Goal: Information Seeking & Learning: Check status

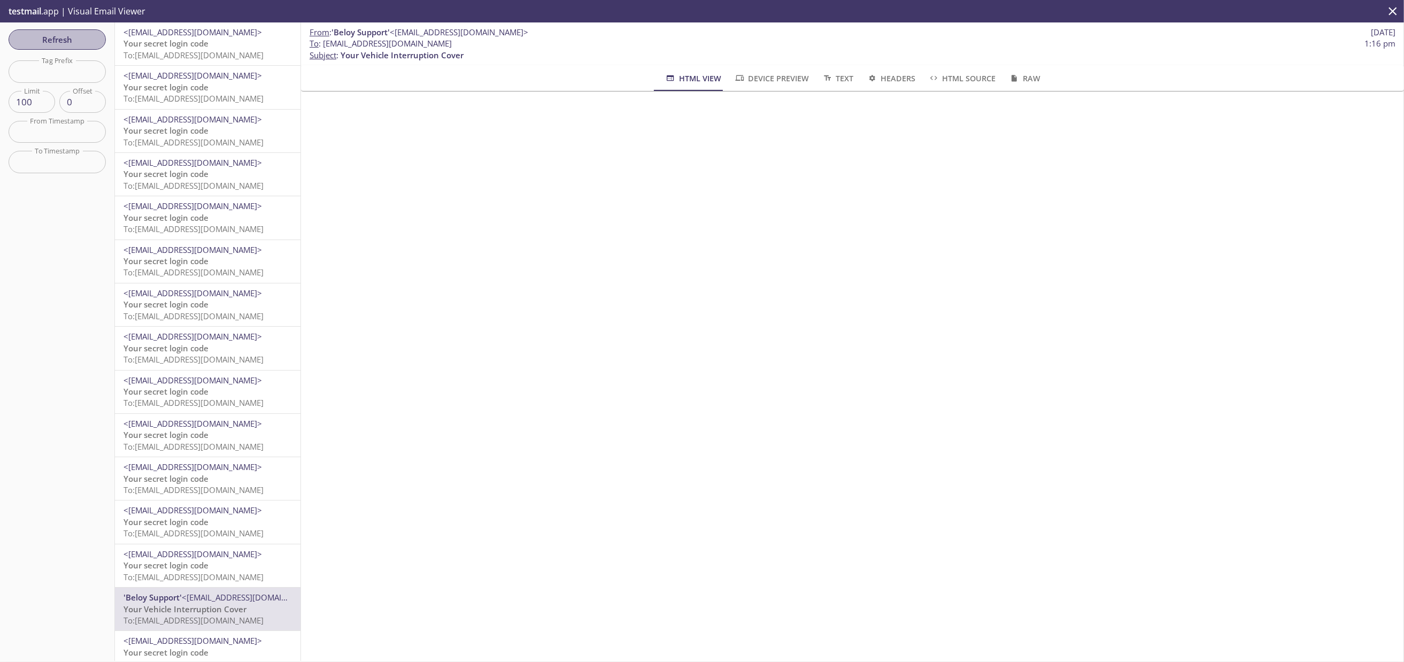
click at [40, 41] on span "Refresh" at bounding box center [57, 40] width 80 height 14
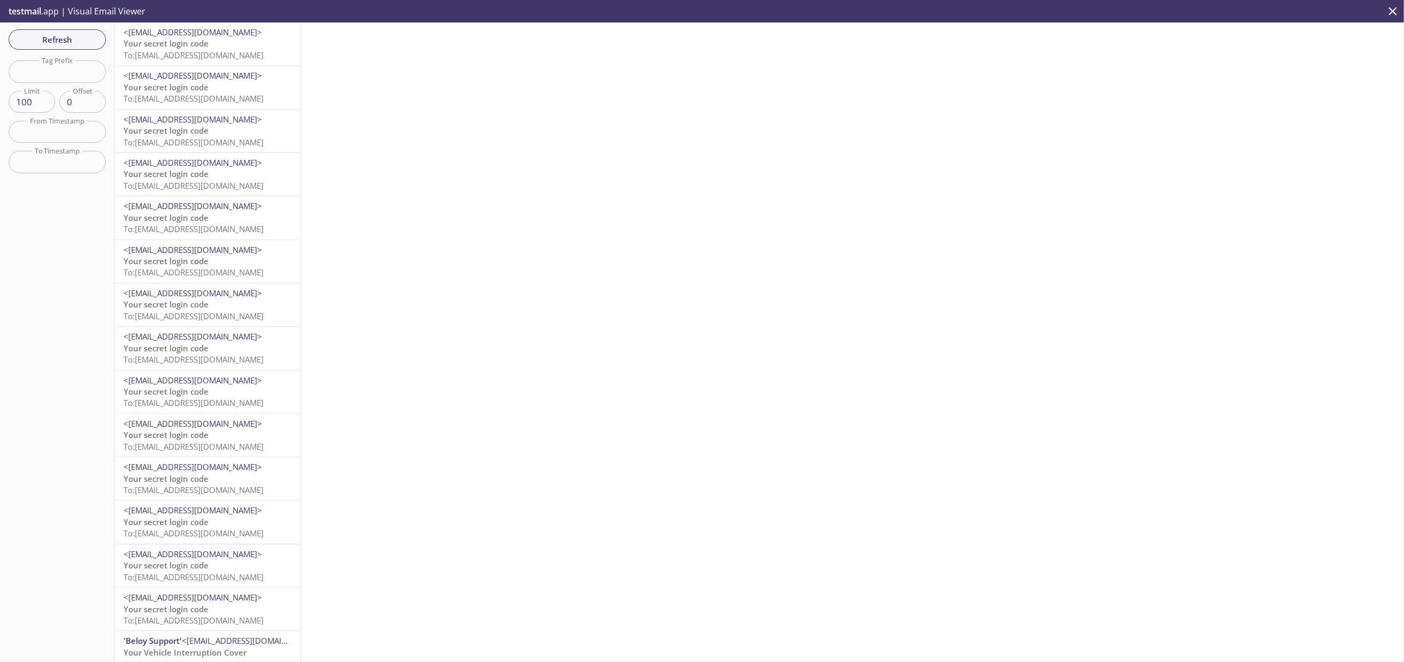
click at [206, 45] on span "Your secret login code" at bounding box center [165, 43] width 85 height 11
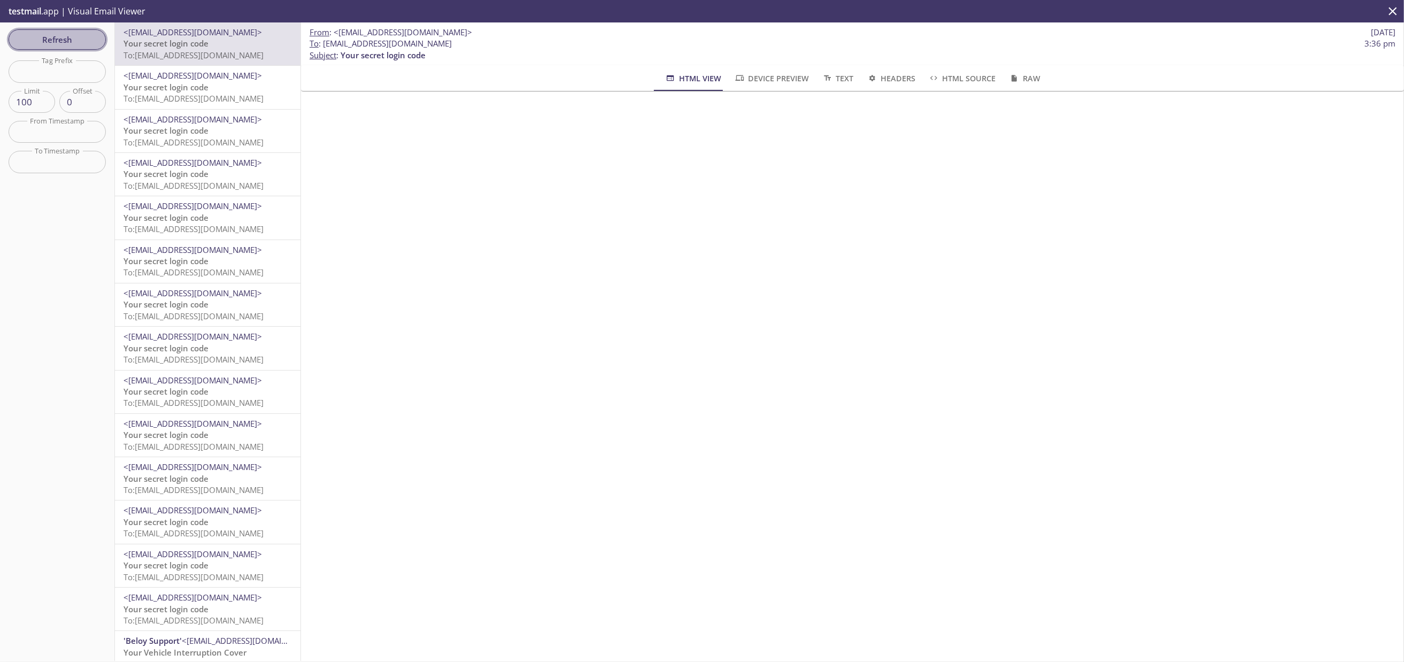
click at [42, 44] on span "Refresh" at bounding box center [57, 40] width 80 height 14
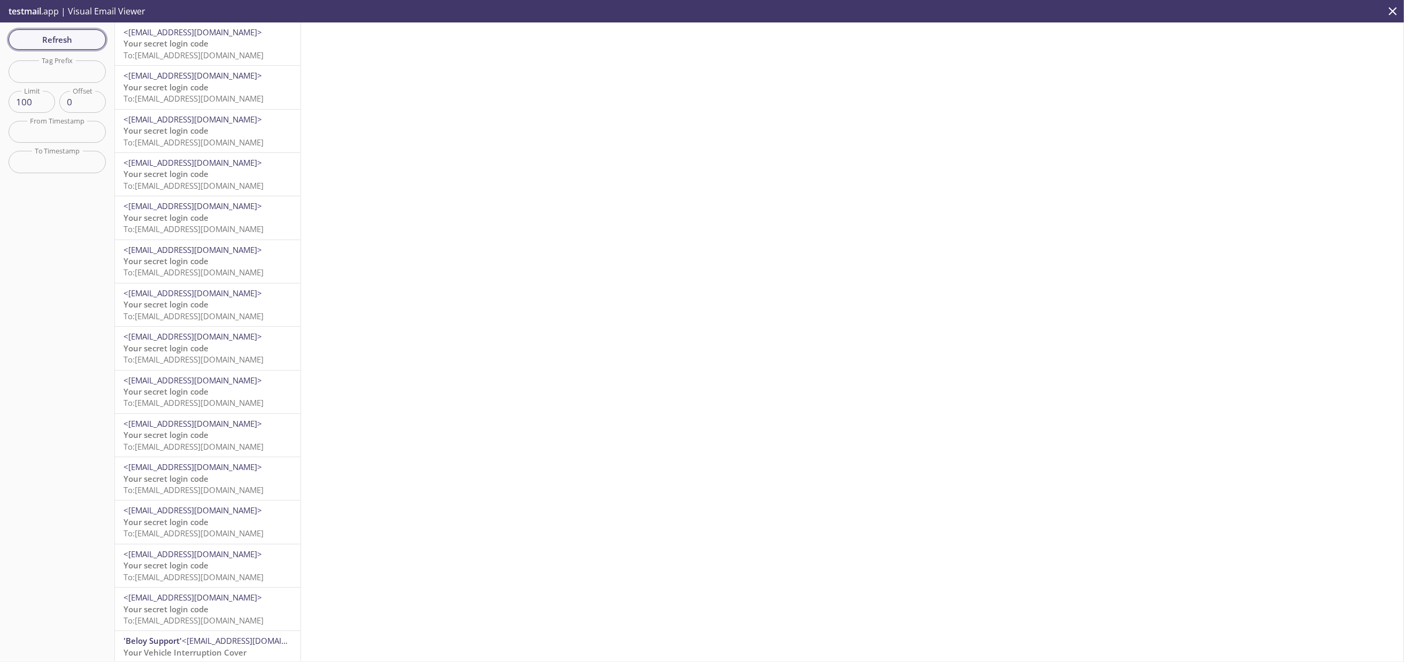
click at [48, 38] on span "Refresh" at bounding box center [57, 40] width 80 height 14
click at [164, 41] on span "Your cancellation request is confirmed" at bounding box center [197, 43] width 149 height 11
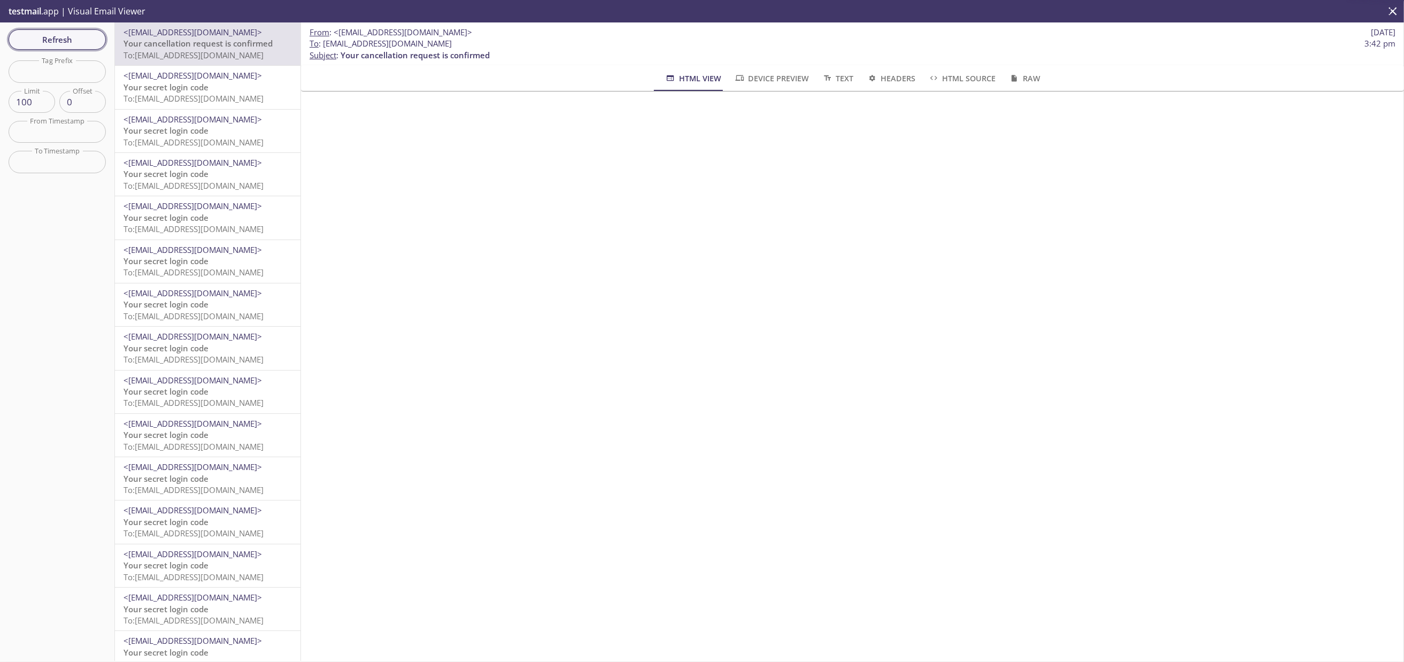
click at [32, 36] on span "Refresh" at bounding box center [57, 40] width 80 height 14
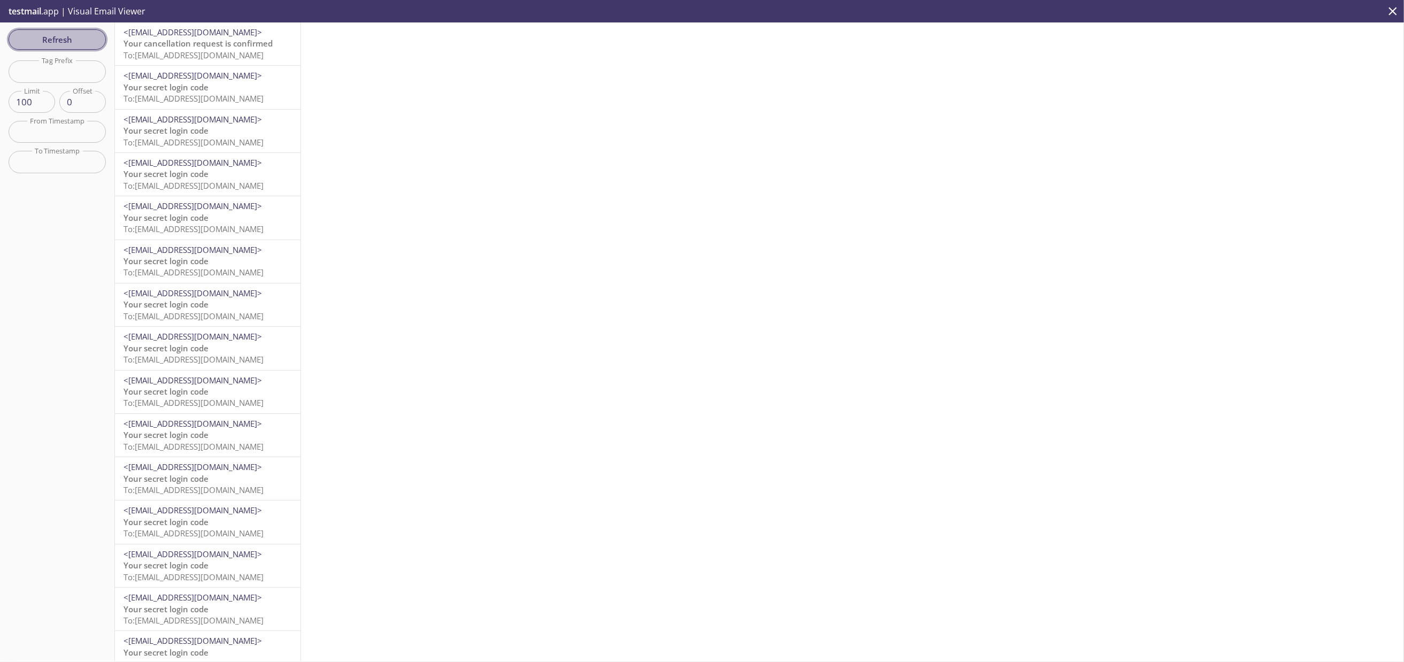
click at [67, 40] on span "Refresh" at bounding box center [57, 40] width 80 height 14
click at [32, 42] on span "Refresh" at bounding box center [57, 40] width 80 height 14
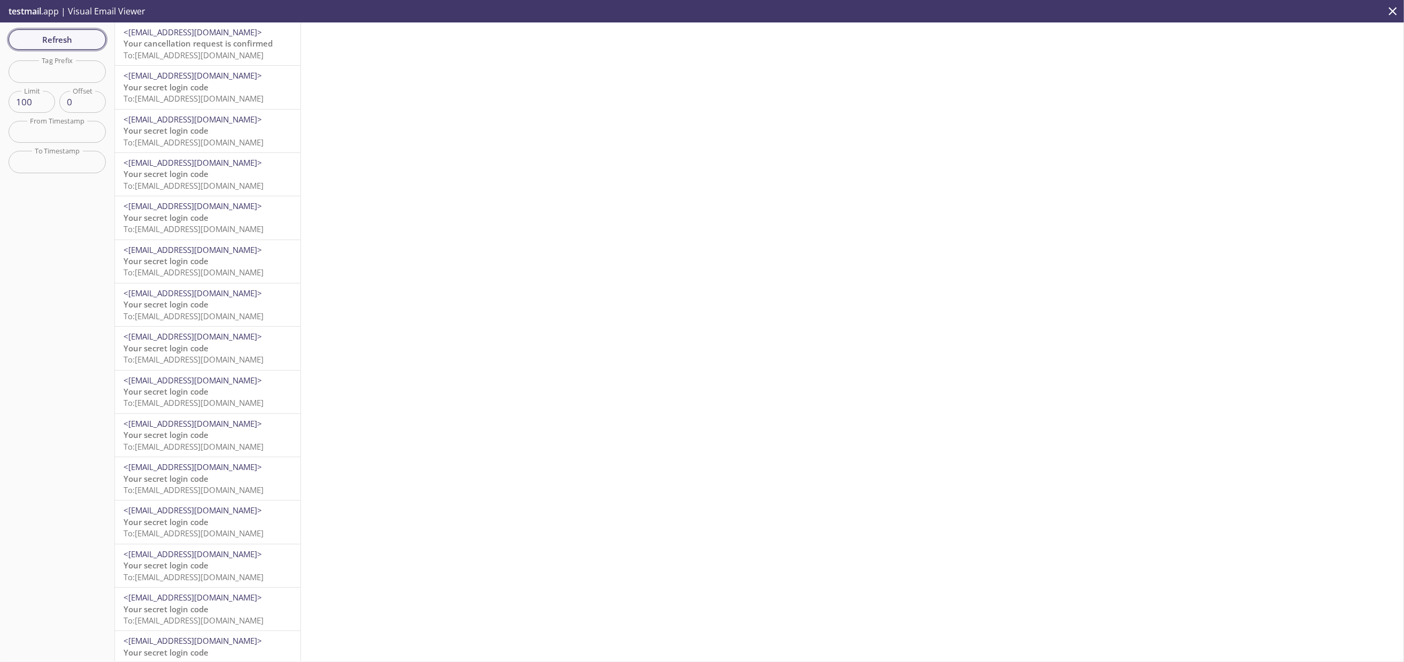
click at [32, 42] on span "Refresh" at bounding box center [57, 40] width 80 height 14
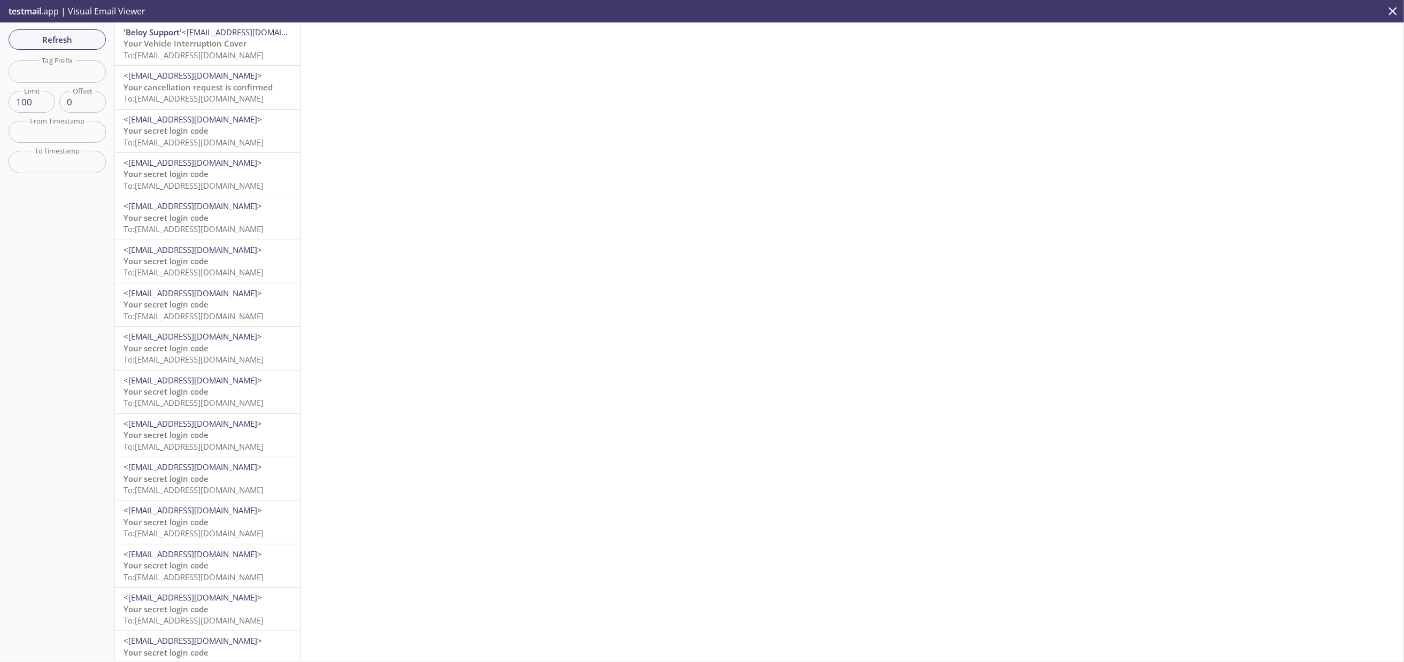
click at [166, 39] on span "Your Vehicle Interruption Cover" at bounding box center [184, 43] width 123 height 11
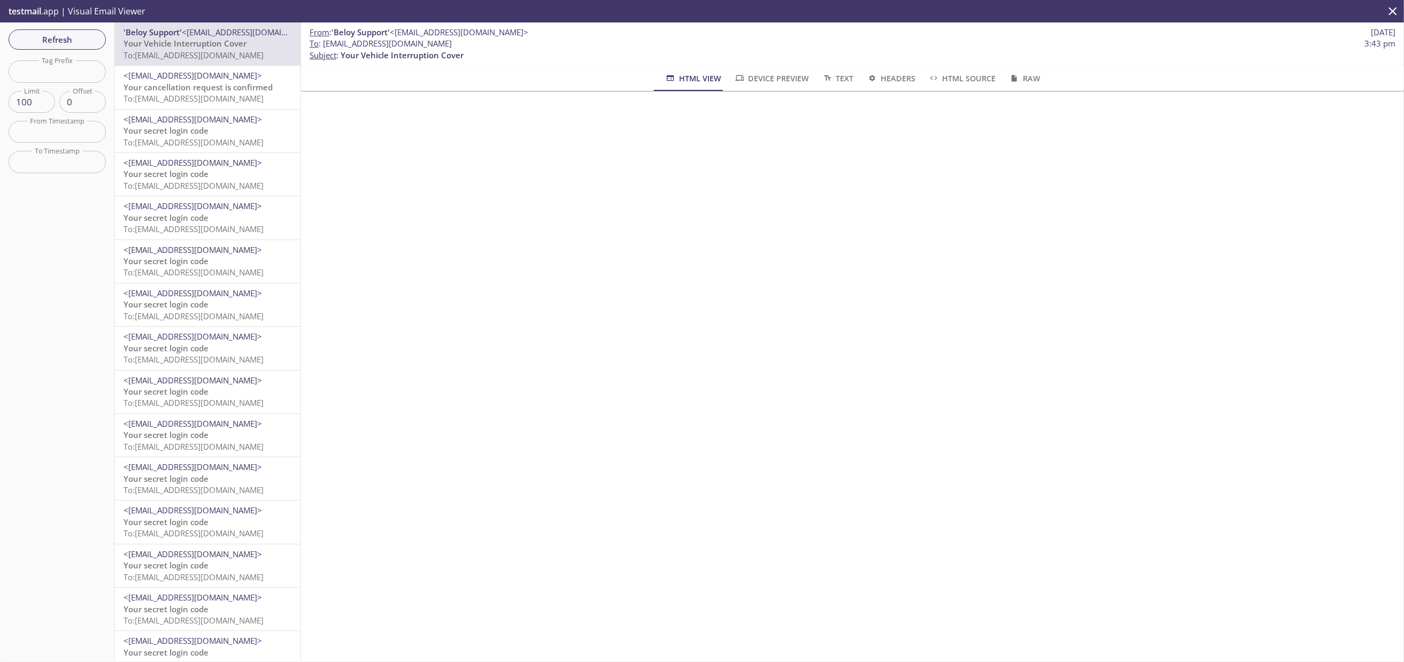
scroll to position [421, 0]
drag, startPoint x: 324, startPoint y: 44, endPoint x: 600, endPoint y: 40, distance: 276.4
click at [600, 40] on span "To : [EMAIL_ADDRESS][DOMAIN_NAME] 3:43 pm" at bounding box center [852, 43] width 1086 height 11
copy span "[EMAIL_ADDRESS][DOMAIN_NAME]"
click at [51, 44] on span "Refresh" at bounding box center [57, 40] width 80 height 14
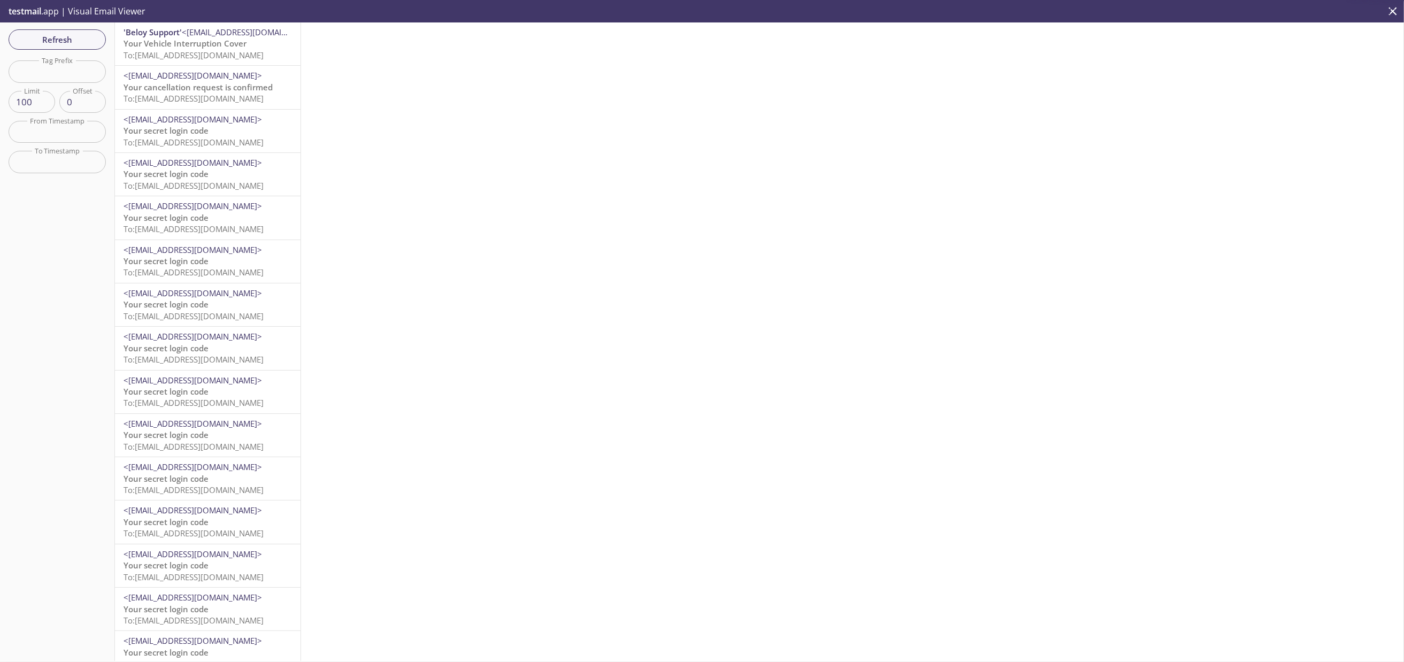
click at [206, 47] on span "Your Vehicle Interruption Cover" at bounding box center [184, 43] width 123 height 11
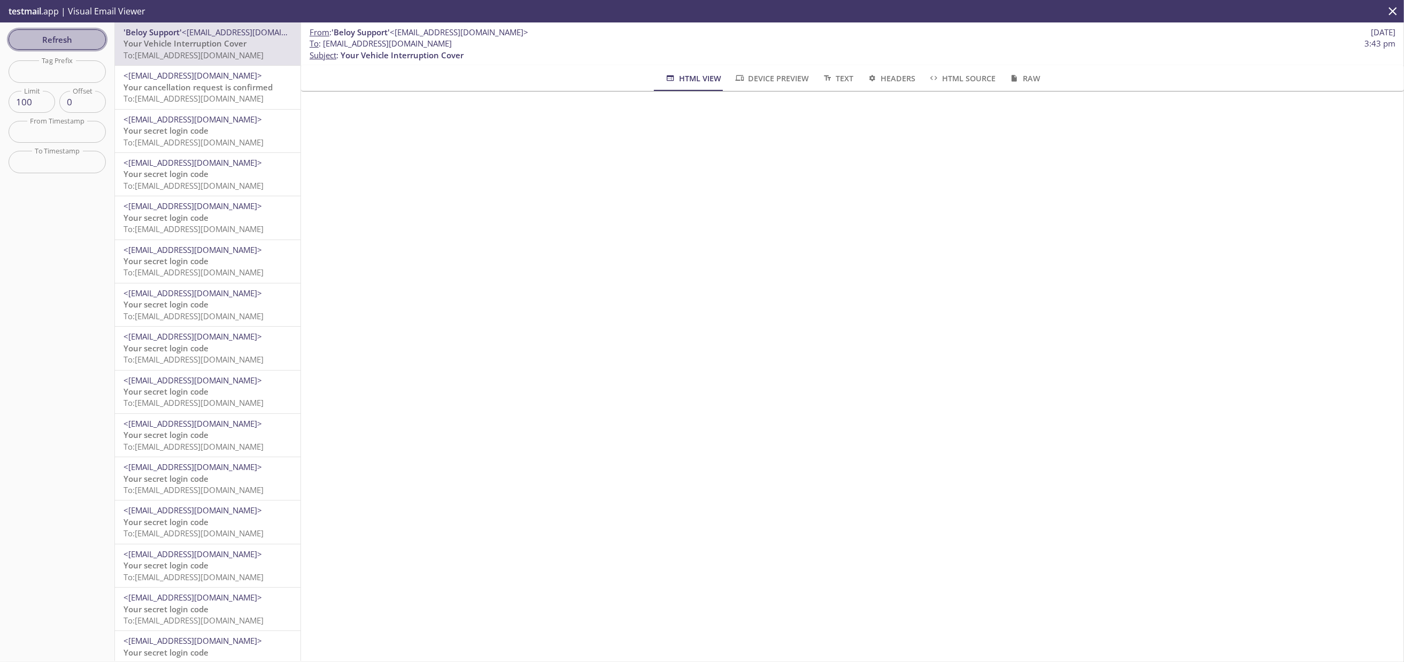
click at [45, 41] on span "Refresh" at bounding box center [57, 40] width 80 height 14
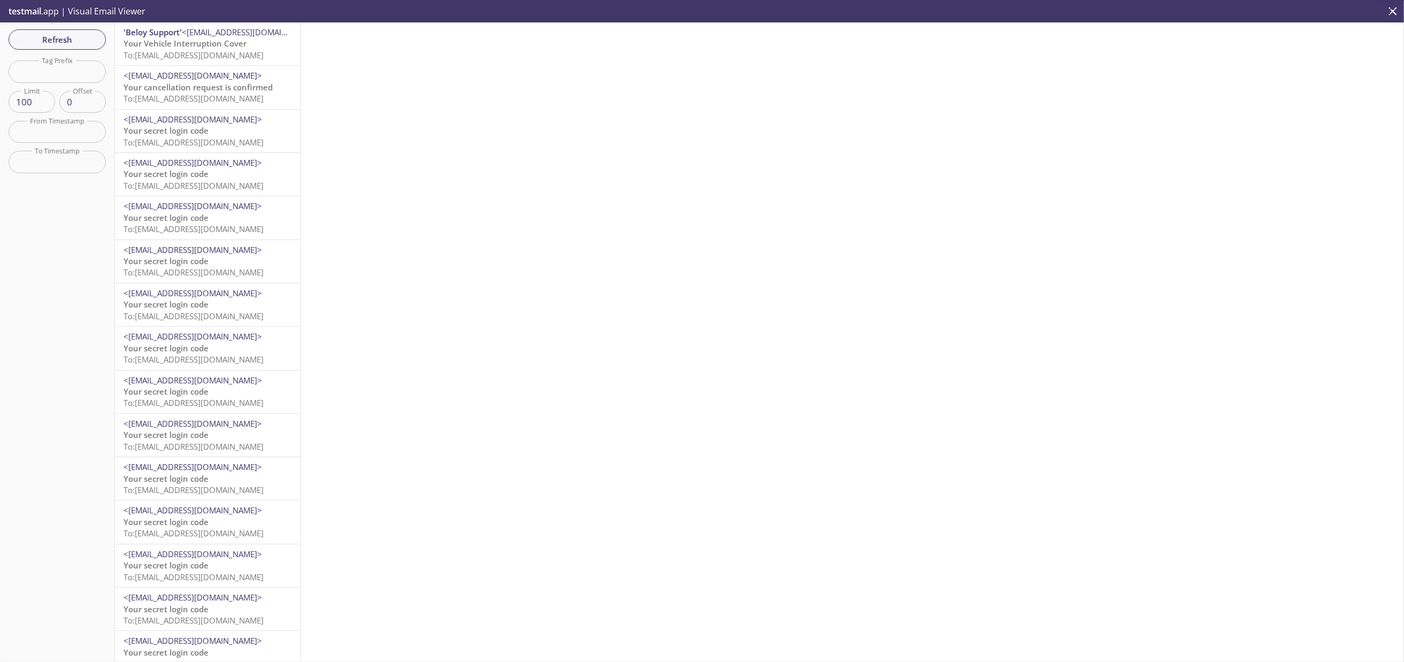
click at [46, 41] on span "Refresh" at bounding box center [57, 40] width 80 height 14
click at [180, 43] on span "Your secret login code" at bounding box center [165, 43] width 85 height 11
